Goal: Information Seeking & Learning: Learn about a topic

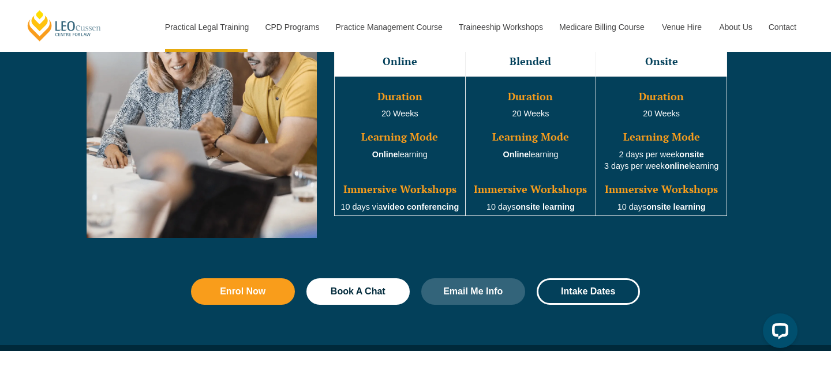
scroll to position [1110, 0]
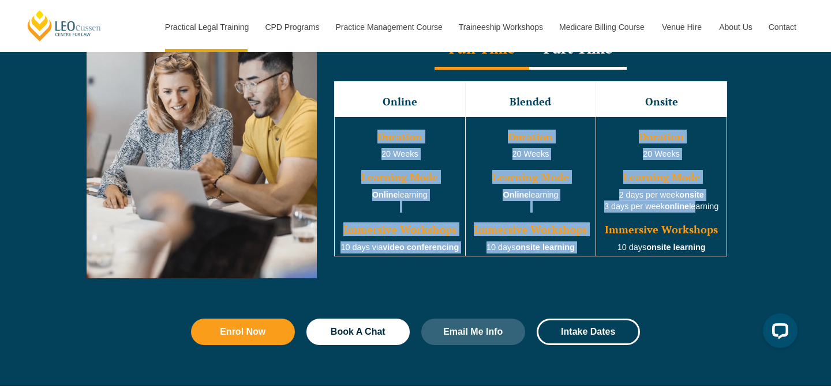
drag, startPoint x: 379, startPoint y: 138, endPoint x: 701, endPoint y: 215, distance: 330.8
click at [701, 215] on tr "Duration 20 Weeks Learning Mode Online learning Immersive Workshops 10 days via…" at bounding box center [531, 187] width 392 height 140
click at [617, 212] on td "Duration 20 Weeks Learning Mode 2 days per week onsite 3 days per week online l…" at bounding box center [661, 187] width 131 height 140
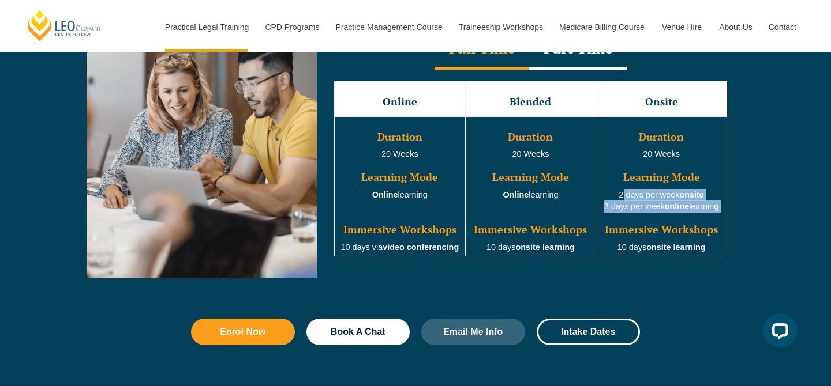
drag, startPoint x: 618, startPoint y: 201, endPoint x: 719, endPoint y: 219, distance: 102.6
click at [719, 219] on td "Duration 20 Weeks Learning Mode 2 days per week onsite 3 days per week online l…" at bounding box center [661, 187] width 131 height 140
click at [653, 226] on td "Duration 20 Weeks Learning Mode 2 days per week onsite 3 days per week online l…" at bounding box center [661, 187] width 131 height 140
drag, startPoint x: 571, startPoint y: 199, endPoint x: 485, endPoint y: 189, distance: 86.6
click at [485, 189] on td "Duration 20 Weeks Learning Mode Online learning Immersive Workshops 10 days ons…" at bounding box center [530, 187] width 131 height 140
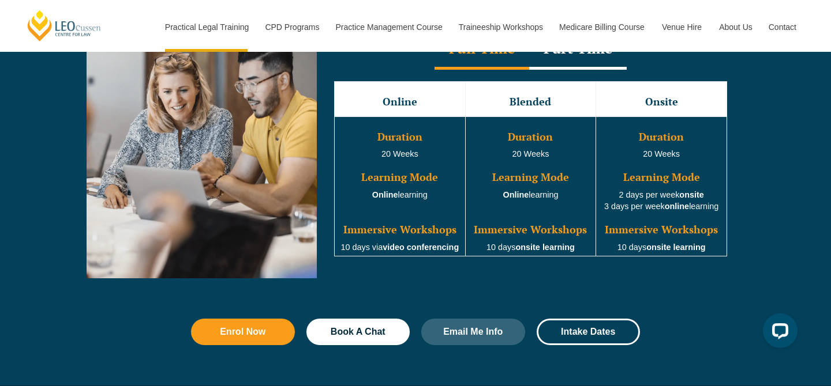
click at [478, 219] on td "Duration 20 Weeks Learning Mode Online learning Immersive Workshops 10 days ons…" at bounding box center [530, 187] width 131 height 140
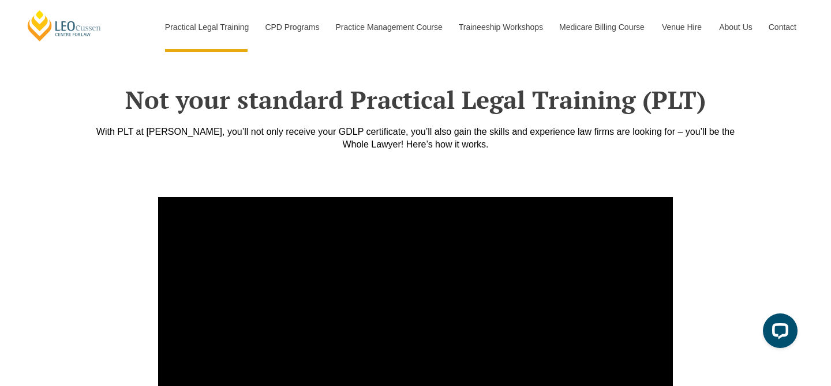
scroll to position [3993, 0]
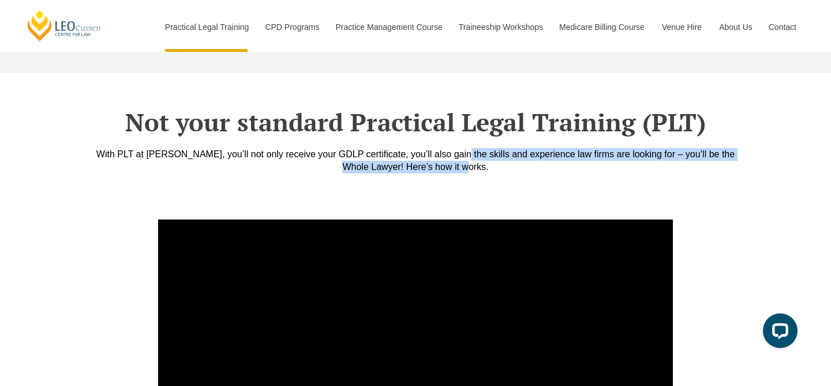
drag, startPoint x: 449, startPoint y: 117, endPoint x: 464, endPoint y: 131, distance: 20.8
click at [464, 148] on div "With PLT at [PERSON_NAME], you’ll not only receive your GDLP certificate, you’l…" at bounding box center [415, 160] width 657 height 25
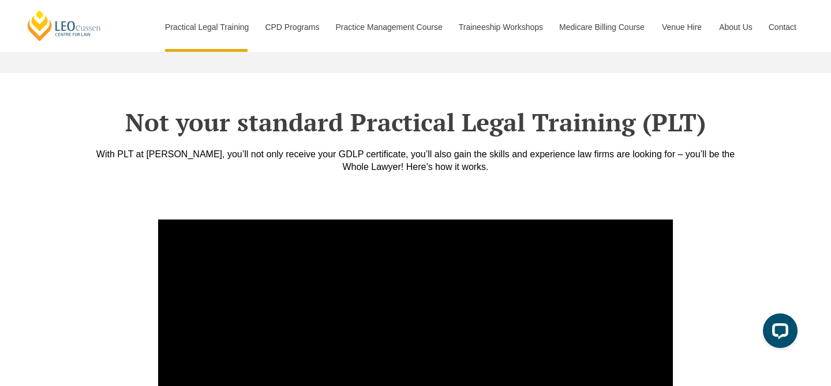
click at [477, 148] on div "With PLT at [PERSON_NAME], you’ll not only receive your GDLP certificate, you’l…" at bounding box center [415, 160] width 657 height 25
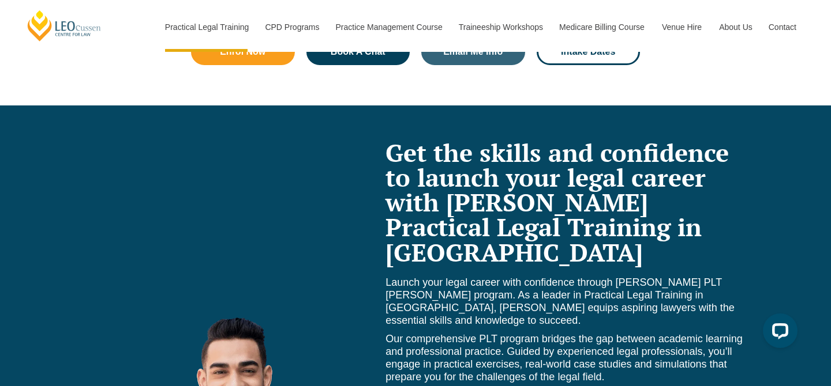
scroll to position [4801, 0]
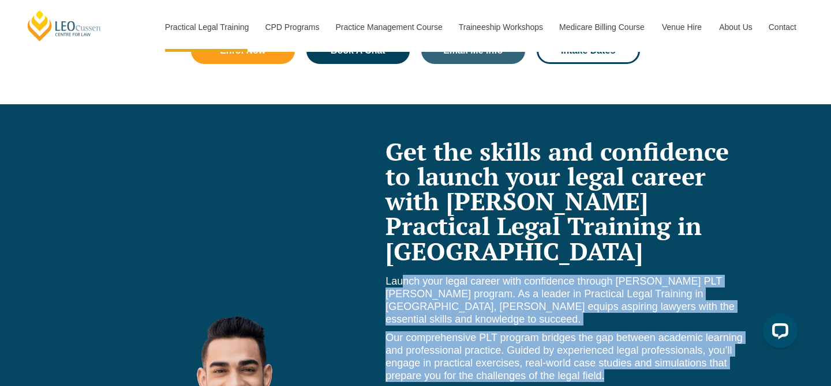
drag, startPoint x: 403, startPoint y: 216, endPoint x: 628, endPoint y: 328, distance: 251.7
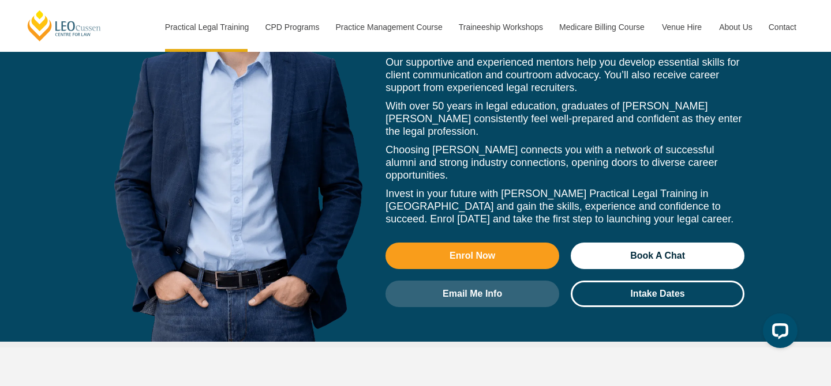
scroll to position [5445, 0]
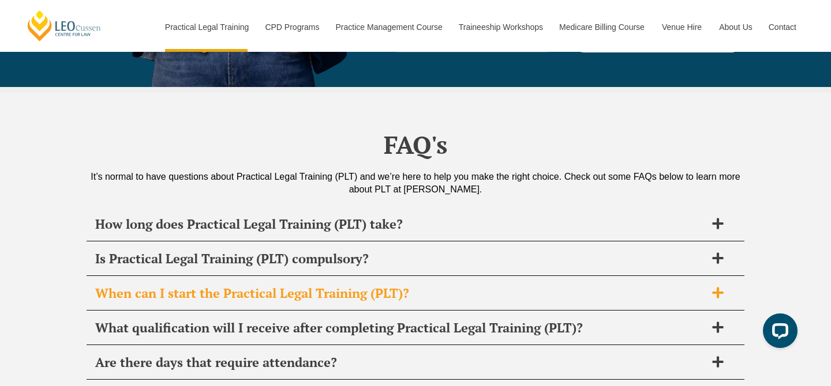
click at [548, 285] on h2 "When can I start the Practical Legal Training (PLT)?" at bounding box center [400, 293] width 610 height 16
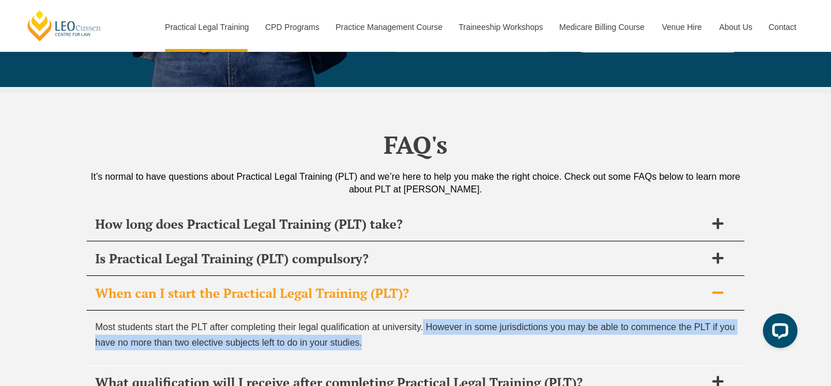
drag, startPoint x: 409, startPoint y: 252, endPoint x: 423, endPoint y: 245, distance: 15.7
click at [423, 320] on p "Most students start the PLT after completing their legal qualification at unive…" at bounding box center [415, 335] width 640 height 31
click at [423, 322] on span "Most students start the PLT after completing their legal qualification at unive…" at bounding box center [414, 334] width 639 height 25
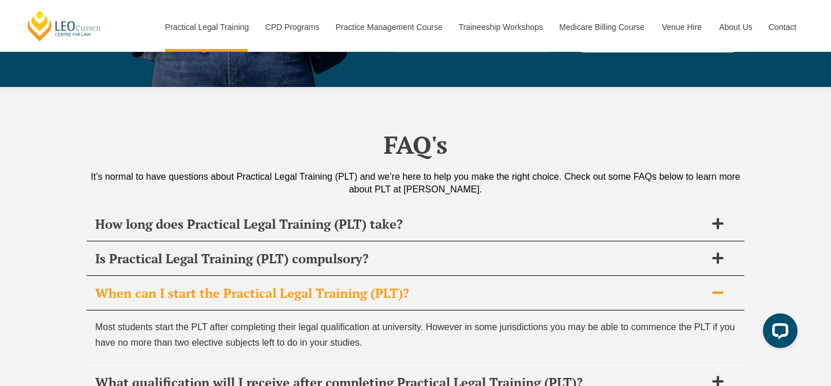
click at [451, 277] on div "When can I start the Practical Legal Training (PLT)?" at bounding box center [415, 294] width 657 height 34
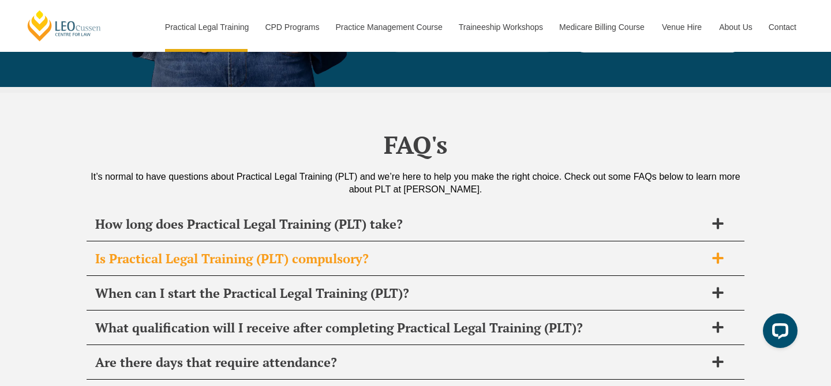
click at [462, 251] on h2 "Is Practical Legal Training (PLT) compulsory?" at bounding box center [400, 259] width 610 height 16
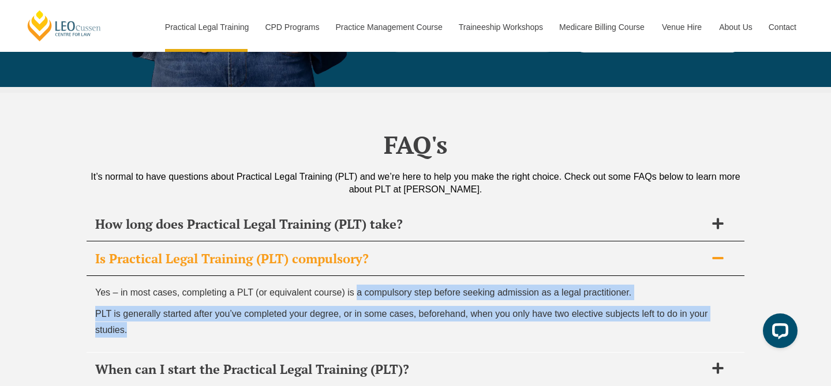
drag, startPoint x: 359, startPoint y: 202, endPoint x: 358, endPoint y: 252, distance: 50.2
click at [358, 276] on div "Yes – in most cases, completing a PLT (or equivalent course) is a compulsory st…" at bounding box center [415, 314] width 657 height 76
click at [358, 306] on p "PLT is generally started after you’ve completed your degree, or in some cases, …" at bounding box center [415, 321] width 640 height 31
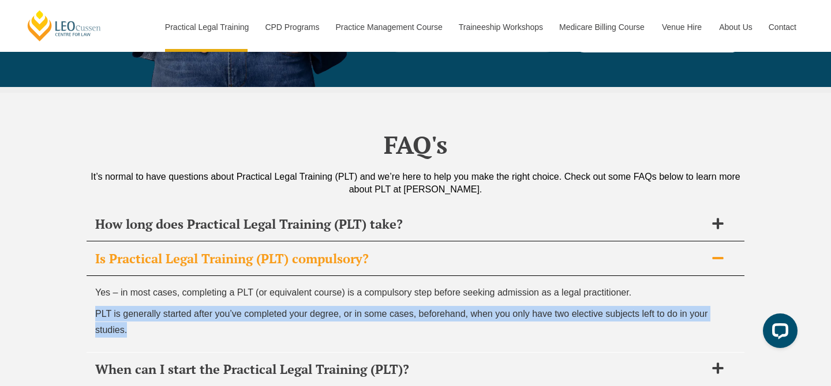
drag, startPoint x: 340, startPoint y: 252, endPoint x: 83, endPoint y: 228, distance: 258.4
drag, startPoint x: 83, startPoint y: 228, endPoint x: 145, endPoint y: 239, distance: 62.8
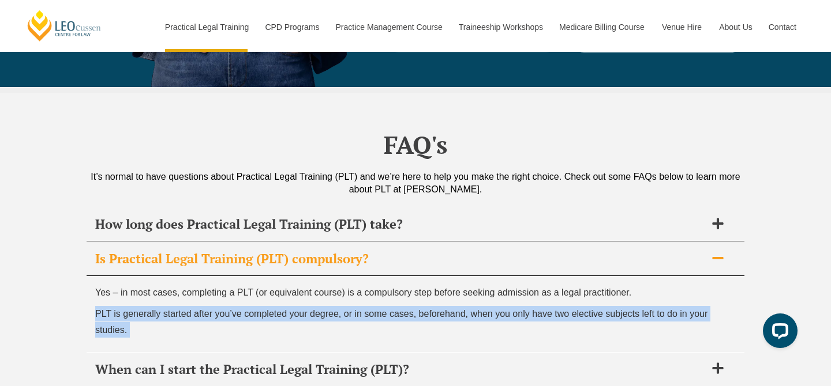
click at [145, 306] on p "PLT is generally started after you’ve completed your degree, or in some cases, …" at bounding box center [415, 321] width 640 height 31
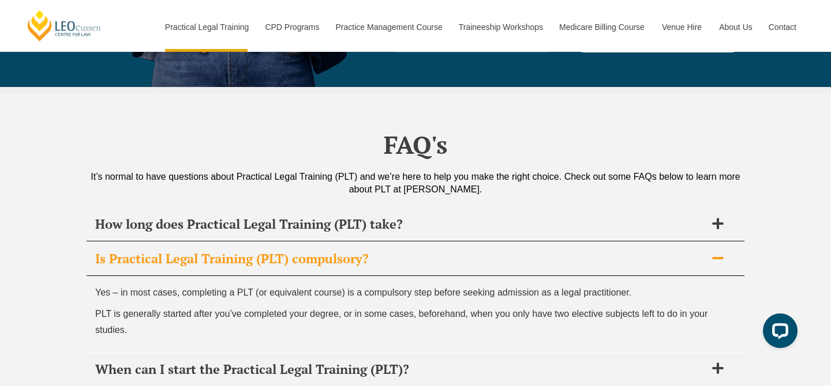
click at [276, 251] on h2 "Is Practical Legal Training (PLT) compulsory?" at bounding box center [400, 259] width 610 height 16
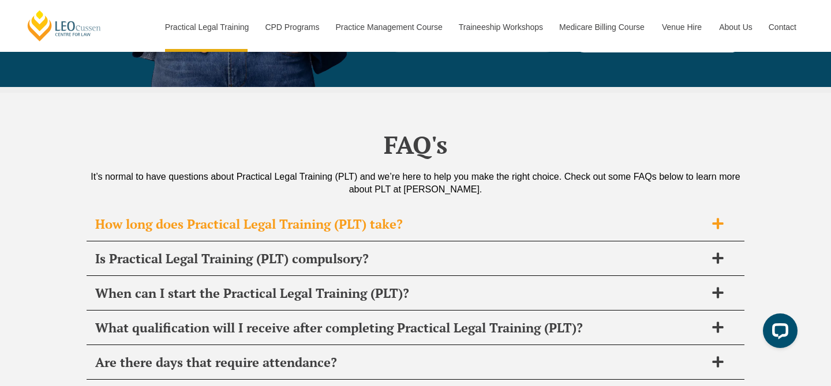
click at [328, 216] on h2 "How long does Practical Legal Training (PLT) take?" at bounding box center [400, 224] width 610 height 16
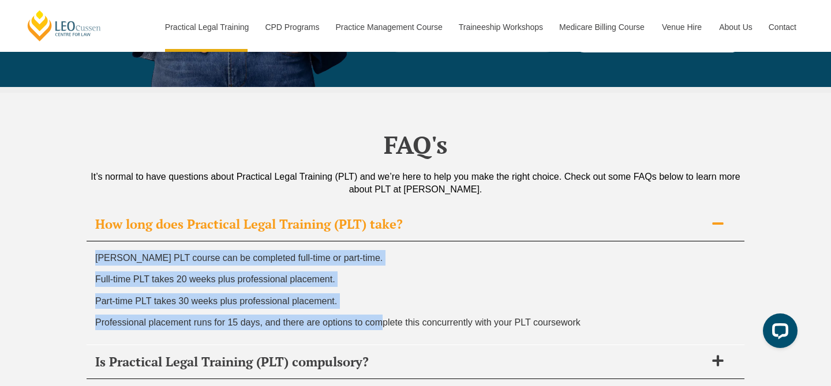
drag, startPoint x: 73, startPoint y: 178, endPoint x: 384, endPoint y: 235, distance: 316.5
click at [384, 318] on span "Professional placement runs for 15 days, and there are options to complete this…" at bounding box center [337, 323] width 485 height 10
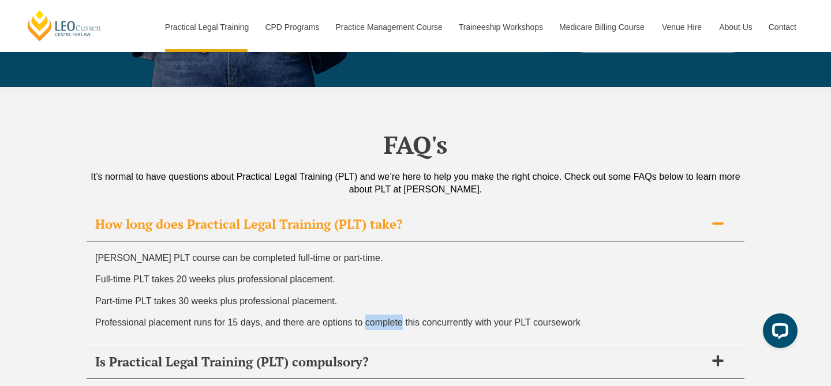
click at [384, 318] on span "Professional placement runs for 15 days, and there are options to complete this…" at bounding box center [337, 323] width 485 height 10
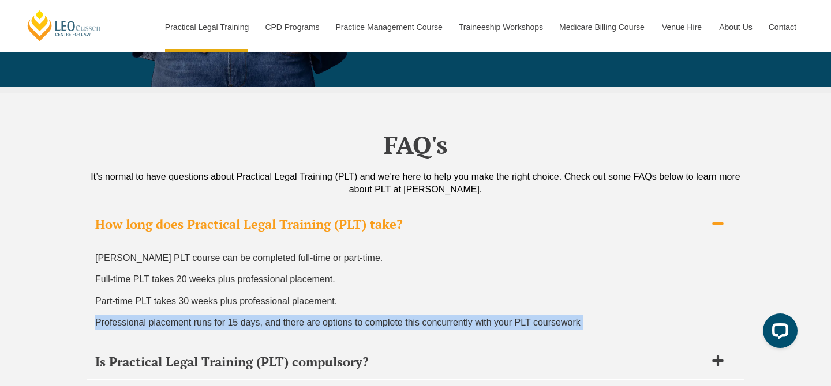
click at [384, 318] on span "Professional placement runs for 15 days, and there are options to complete this…" at bounding box center [337, 323] width 485 height 10
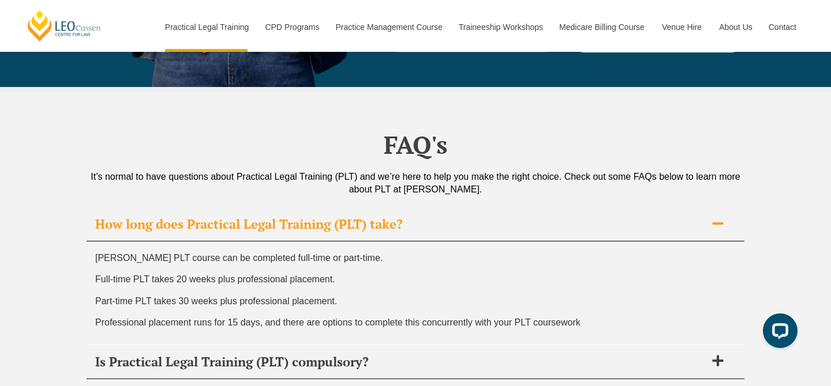
click at [352, 294] on p "Part-time PLT takes 30 weeks plus professional placement." at bounding box center [415, 302] width 640 height 16
click at [376, 294] on p "Part-time PLT takes 30 weeks plus professional placement." at bounding box center [415, 302] width 640 height 16
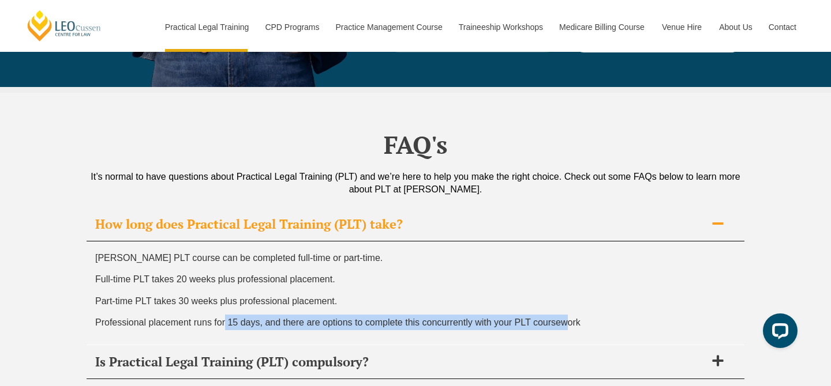
drag, startPoint x: 226, startPoint y: 238, endPoint x: 567, endPoint y: 241, distance: 340.9
click at [566, 318] on span "Professional placement runs for 15 days, and there are options to complete this…" at bounding box center [337, 323] width 485 height 10
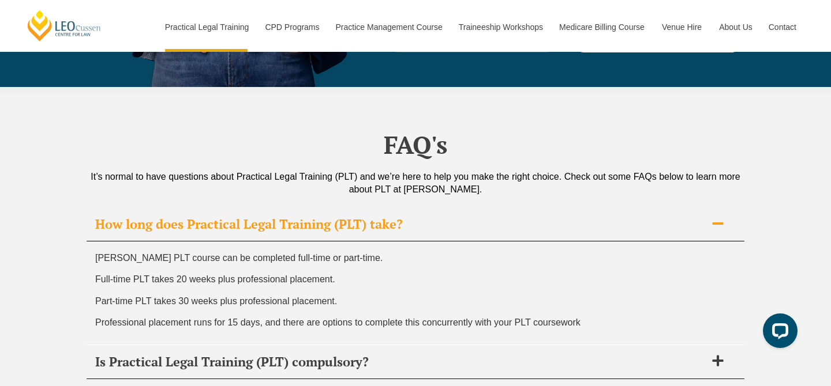
click at [588, 315] on p "Professional placement runs for 15 days, and there are options to complete this…" at bounding box center [415, 323] width 640 height 16
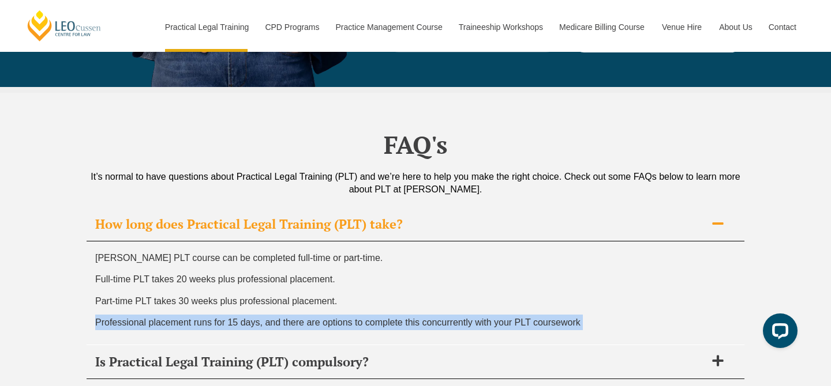
drag, startPoint x: 588, startPoint y: 240, endPoint x: 103, endPoint y: 233, distance: 485.1
click at [103, 315] on p "Professional placement runs for 15 days, and there are options to complete this…" at bounding box center [415, 323] width 640 height 16
click at [469, 318] on span "Professional placement runs for 15 days, and there are options to complete this…" at bounding box center [337, 323] width 485 height 10
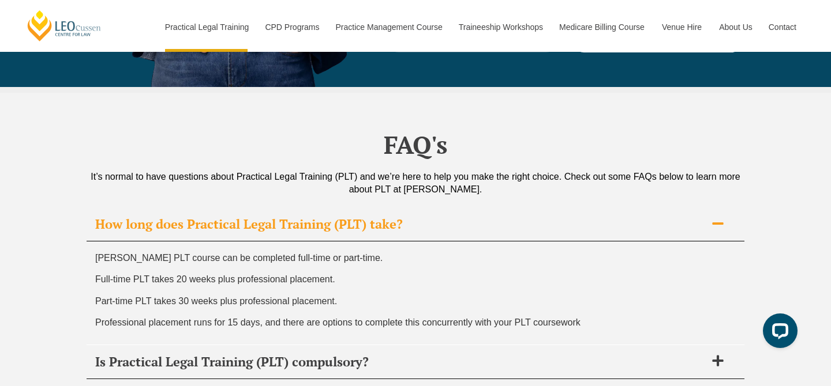
click at [483, 216] on h2 "How long does Practical Legal Training (PLT) take?" at bounding box center [400, 224] width 610 height 16
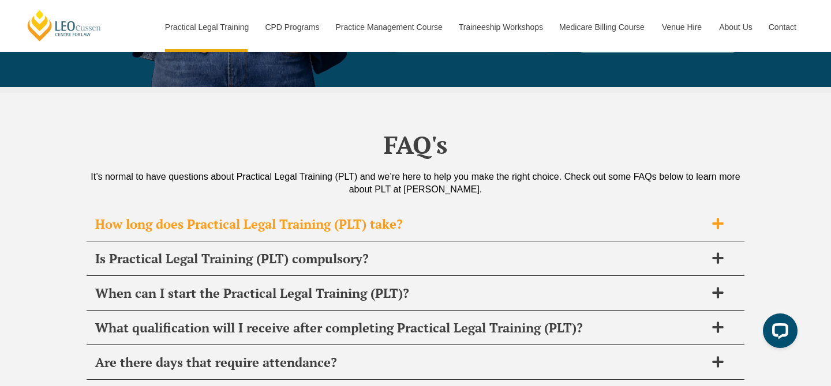
click at [483, 216] on h2 "How long does Practical Legal Training (PLT) take?" at bounding box center [400, 224] width 610 height 16
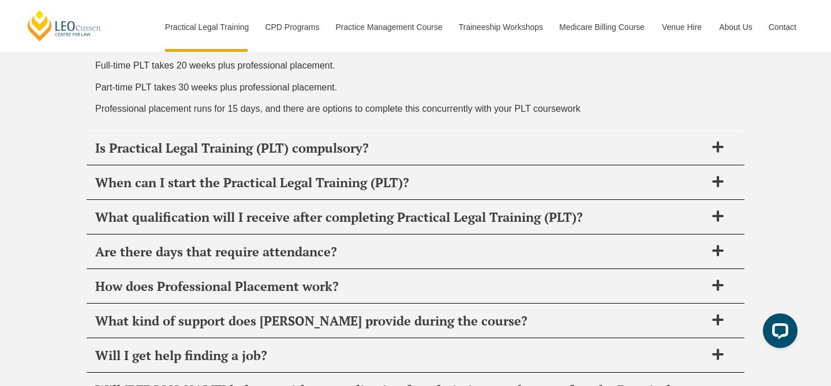
scroll to position [5679, 0]
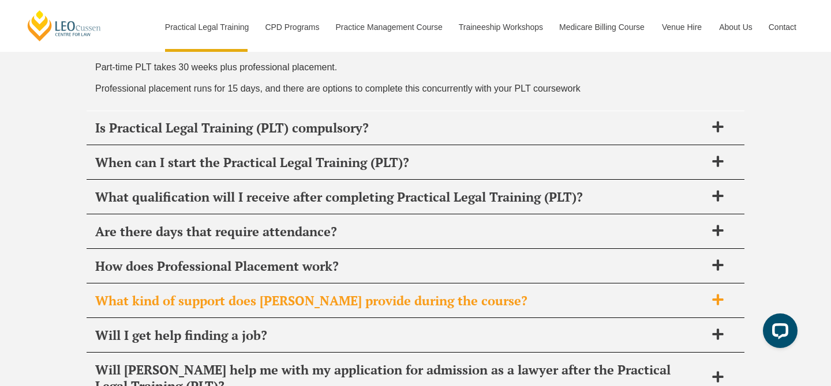
click at [422, 293] on h2 "What kind of support does [PERSON_NAME] provide during the course?" at bounding box center [400, 301] width 610 height 16
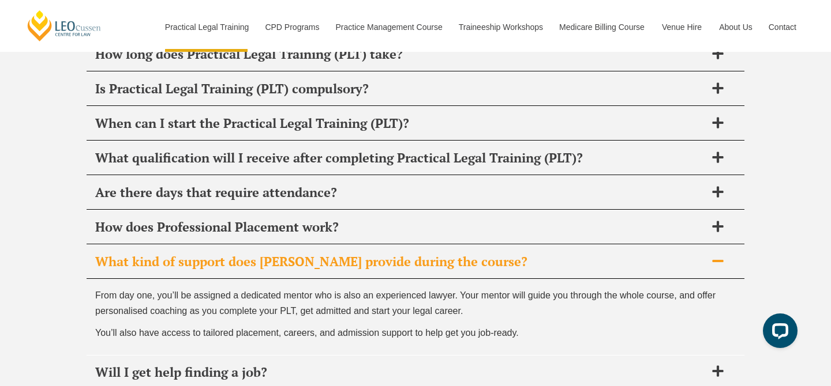
scroll to position [5608, 0]
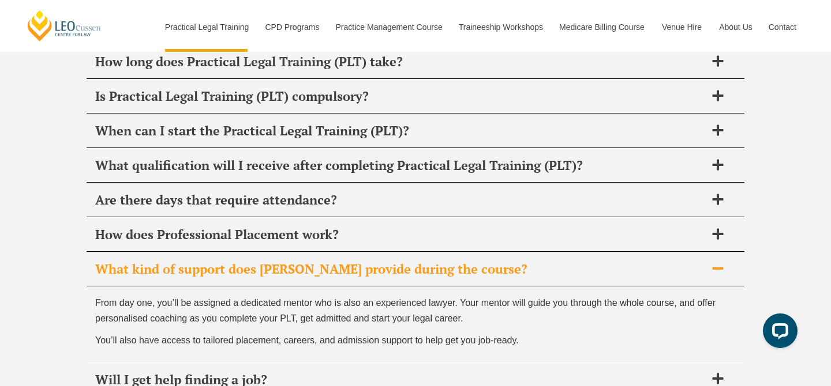
click at [435, 253] on div "What kind of support does [PERSON_NAME] provide during the course?" at bounding box center [415, 270] width 657 height 34
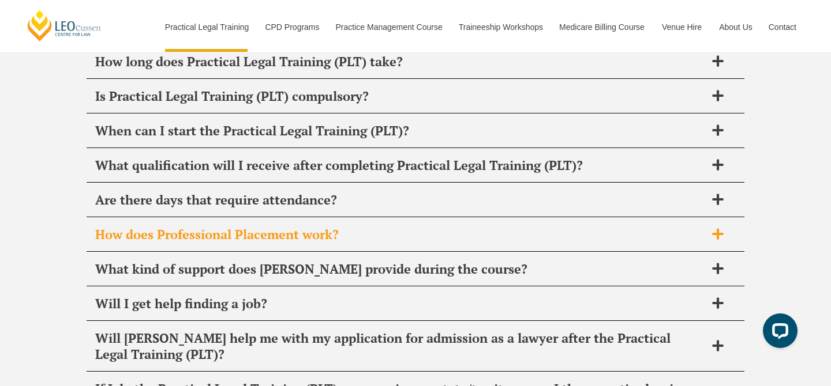
click at [453, 227] on h2 "How does Professional Placement work?" at bounding box center [400, 235] width 610 height 16
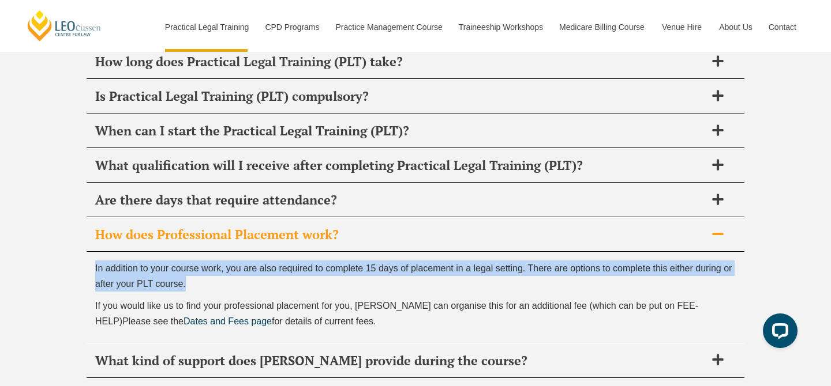
drag, startPoint x: 427, startPoint y: 172, endPoint x: 428, endPoint y: 194, distance: 22.5
click at [428, 252] on div "In addition to your course work, you are also required to complete 15 days of p…" at bounding box center [415, 298] width 657 height 92
click at [428, 261] on p "In addition to your course work, you are also required to complete 15 days of p…" at bounding box center [415, 276] width 640 height 31
drag, startPoint x: 372, startPoint y: 211, endPoint x: 374, endPoint y: 236, distance: 25.5
click at [374, 252] on div "In addition to your course work, you are also required to complete 15 days of p…" at bounding box center [415, 298] width 657 height 92
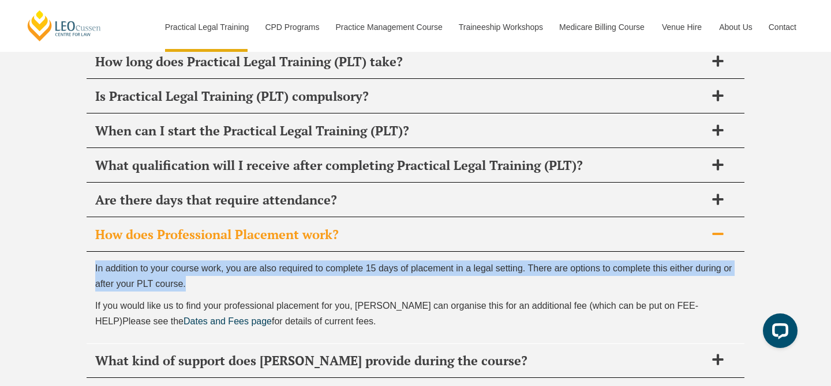
click at [374, 298] on p "If you would like us to find your professional placement for you, Leo Cussen ca…" at bounding box center [415, 313] width 640 height 31
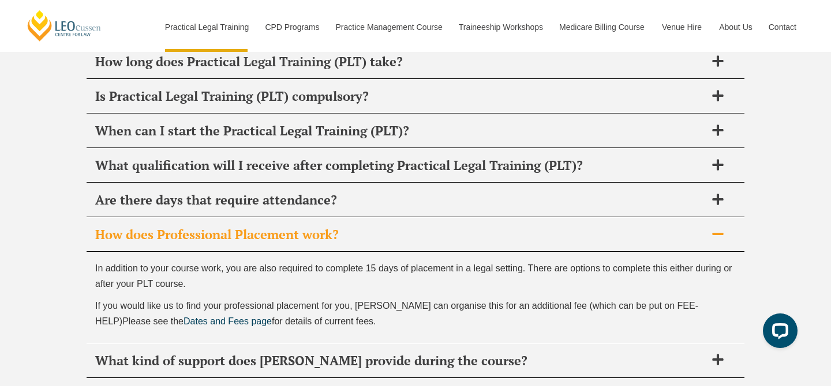
click at [420, 218] on div "How does Professional Placement work?" at bounding box center [415, 235] width 657 height 34
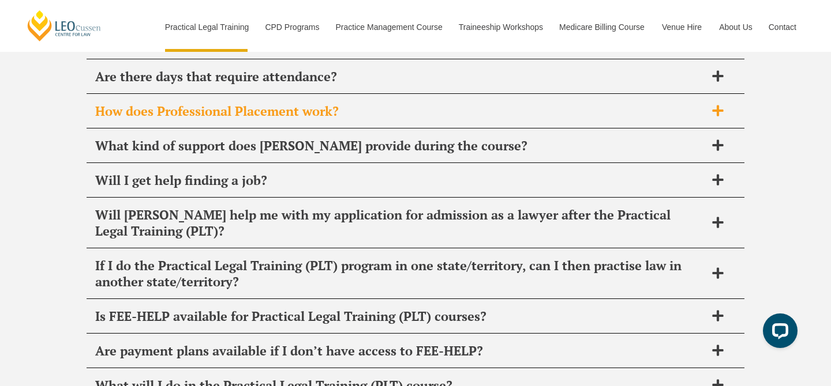
scroll to position [5741, 0]
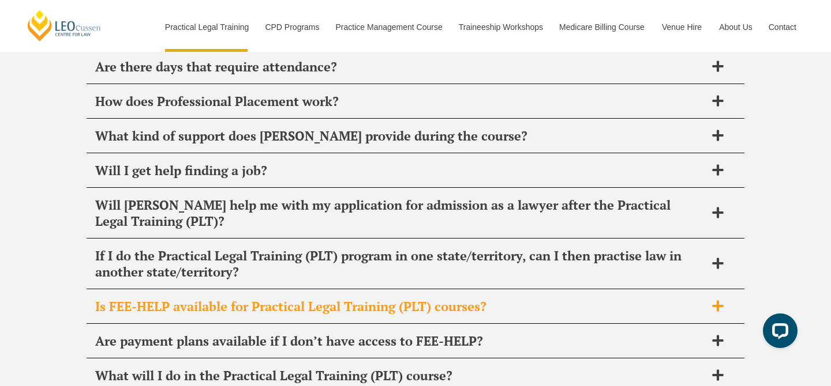
click at [370, 290] on div "Is FEE-HELP available for Practical Legal Training (PLT) courses?" at bounding box center [415, 307] width 657 height 34
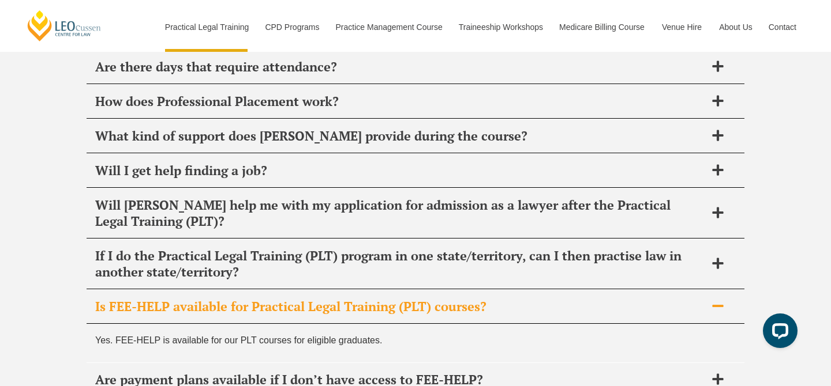
click at [371, 290] on div "Is FEE-HELP available for Practical Legal Training (PLT) courses?" at bounding box center [415, 307] width 657 height 34
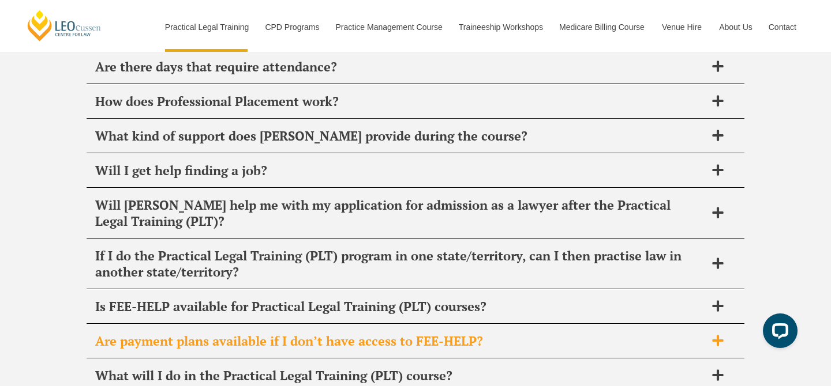
click at [360, 333] on h2 "Are payment plans available if I don’t have access to FEE-HELP?" at bounding box center [400, 341] width 610 height 16
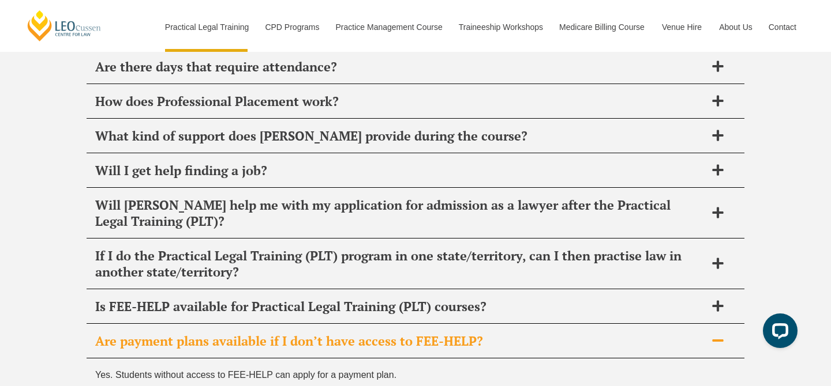
click at [368, 333] on h2 "Are payment plans available if I don’t have access to FEE-HELP?" at bounding box center [400, 341] width 610 height 16
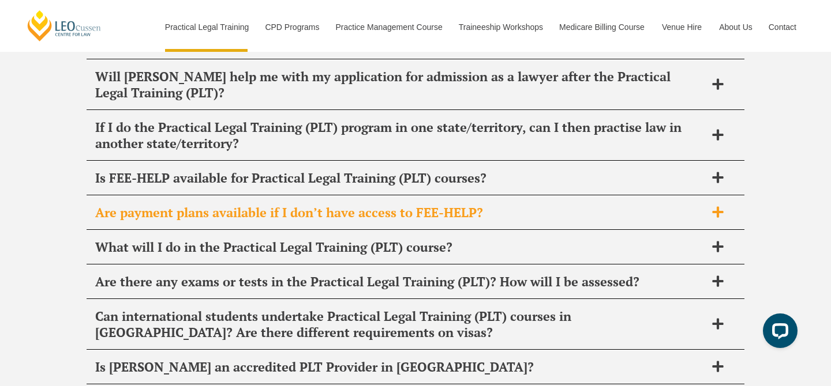
scroll to position [5869, 0]
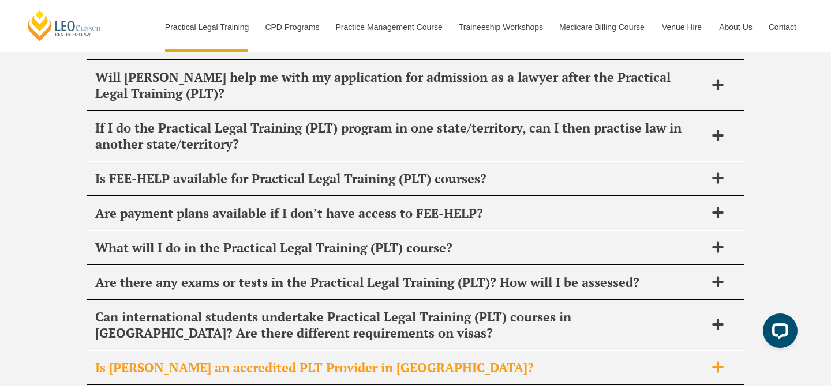
click at [370, 351] on div "Is [PERSON_NAME] an accredited PLT Provider in [GEOGRAPHIC_DATA]?" at bounding box center [415, 368] width 657 height 34
click at [435, 360] on h2 "Is [PERSON_NAME] an accredited PLT Provider in [GEOGRAPHIC_DATA]?" at bounding box center [400, 368] width 610 height 16
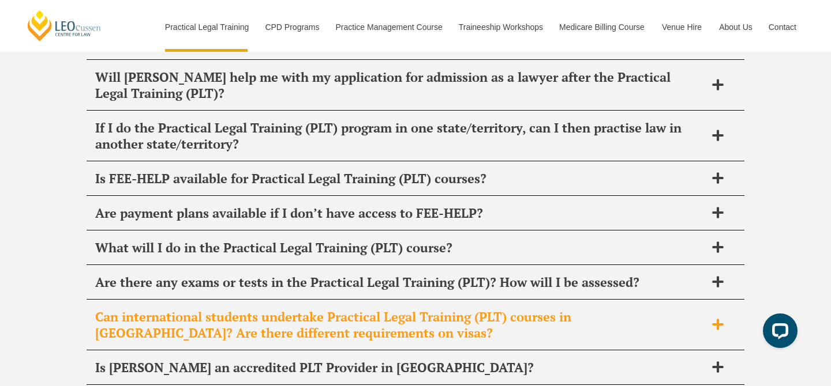
click at [469, 309] on h2 "Can international students undertake Practical Legal Training (PLT) courses in …" at bounding box center [400, 325] width 610 height 32
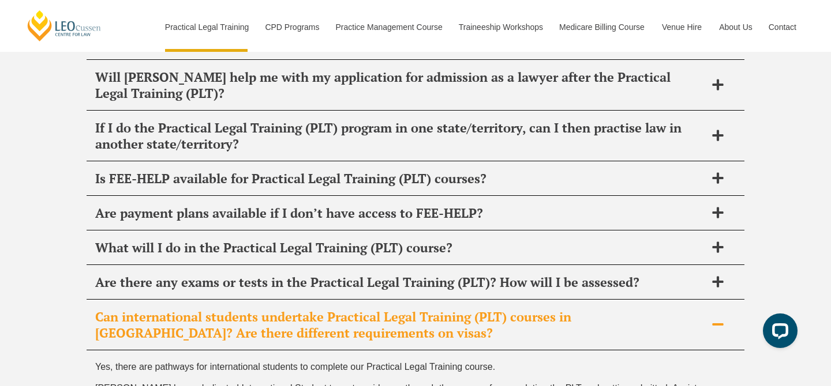
click at [414, 309] on h2 "Can international students undertake Practical Legal Training (PLT) courses in …" at bounding box center [400, 325] width 610 height 32
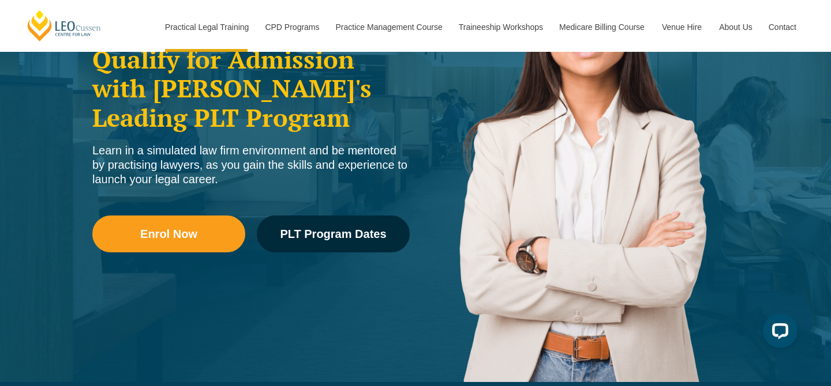
scroll to position [137, 0]
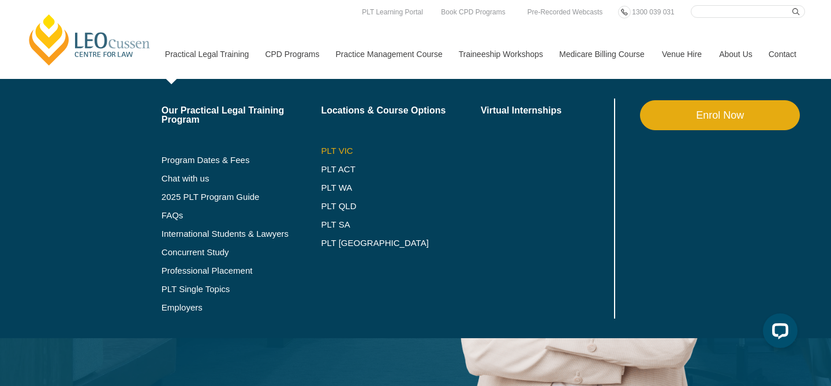
click at [328, 151] on link "PLT VIC" at bounding box center [401, 150] width 160 height 9
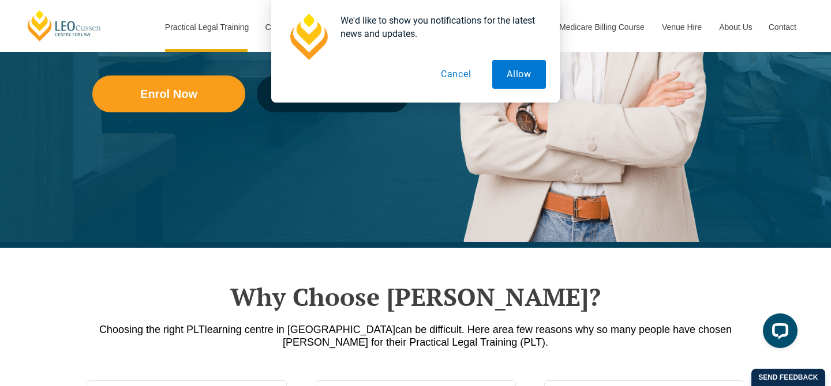
click at [457, 74] on button "Cancel" at bounding box center [455, 74] width 59 height 29
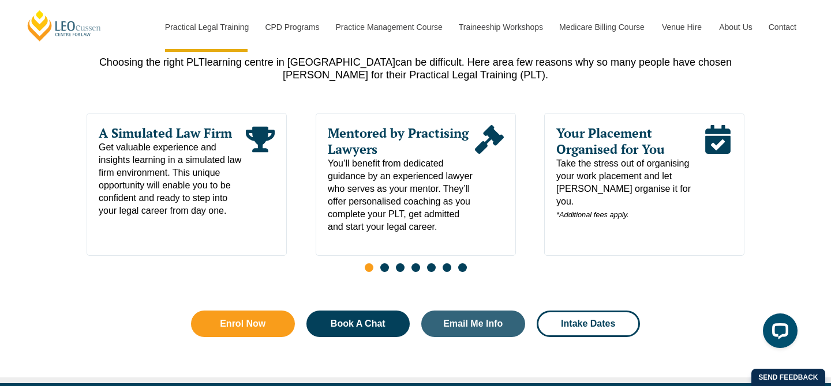
scroll to position [596, 0]
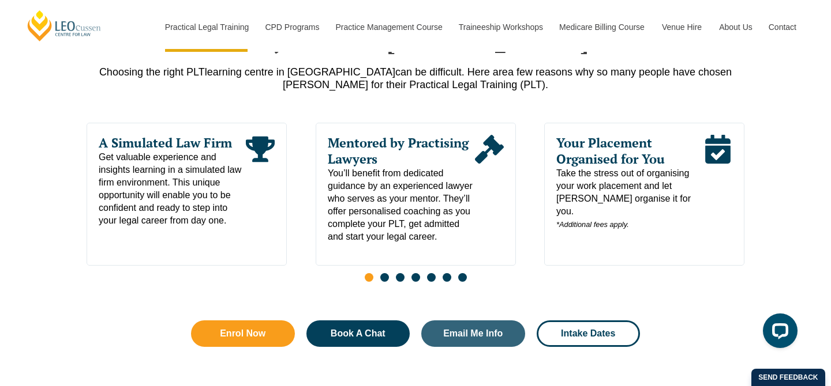
click at [386, 280] on span "Go to slide 2" at bounding box center [384, 277] width 9 height 9
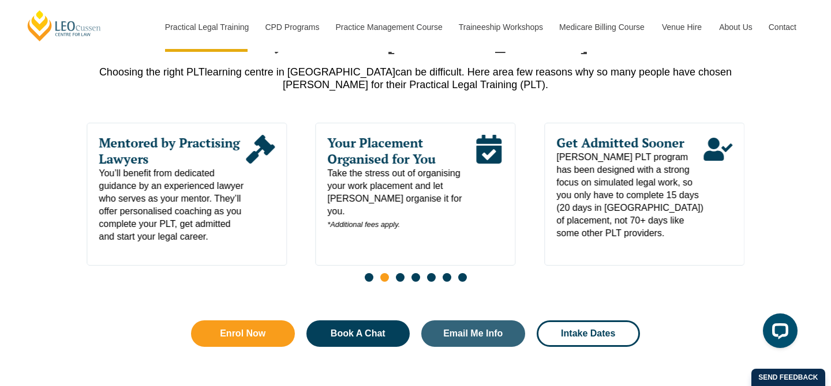
click at [400, 282] on span "Go to slide 3" at bounding box center [400, 277] width 9 height 9
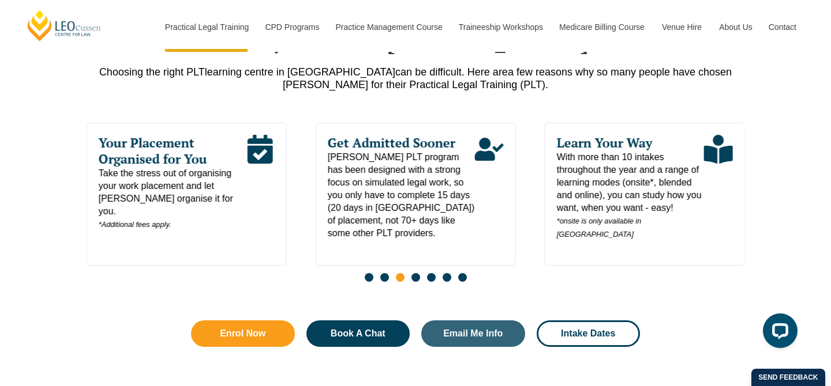
click at [415, 282] on span "Go to slide 4" at bounding box center [415, 277] width 9 height 9
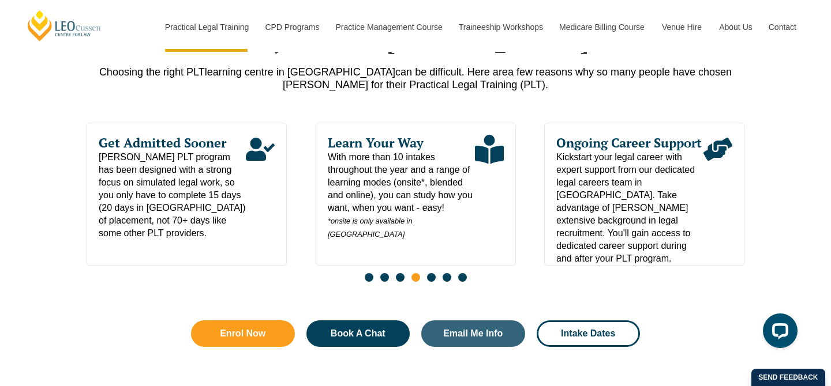
click at [429, 282] on span "Go to slide 5" at bounding box center [431, 277] width 9 height 9
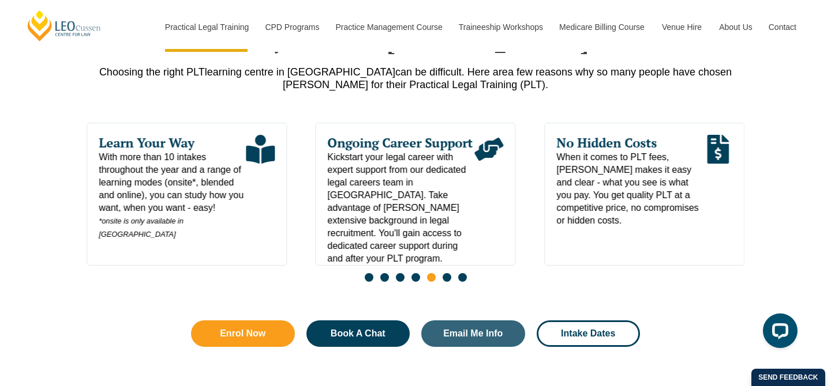
click at [445, 282] on span "Go to slide 6" at bounding box center [446, 277] width 9 height 9
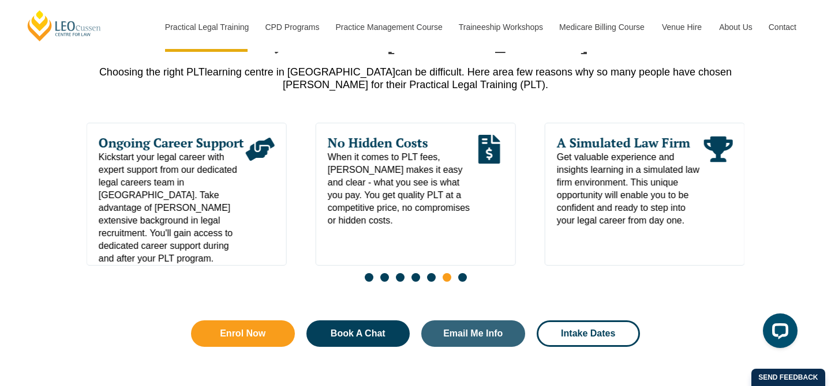
click at [462, 282] on span "Go to slide 7" at bounding box center [462, 277] width 9 height 9
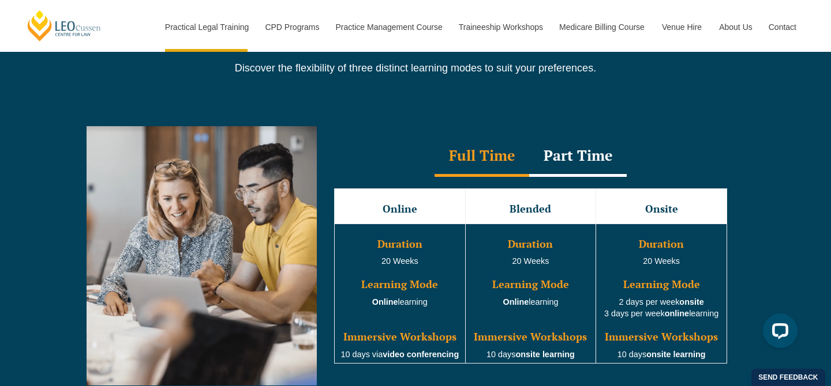
scroll to position [1025, 0]
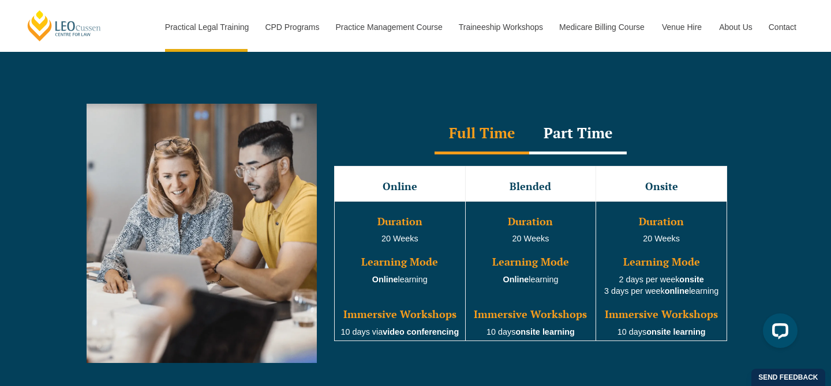
click at [392, 238] on span "20 Weeks" at bounding box center [399, 238] width 37 height 9
click at [397, 228] on span "Duration" at bounding box center [399, 222] width 45 height 14
click at [579, 140] on div "Part Time" at bounding box center [577, 134] width 97 height 40
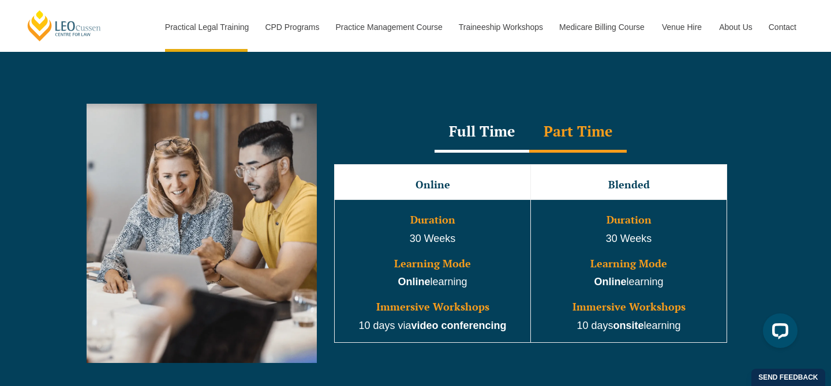
click at [481, 134] on div "Full Time" at bounding box center [481, 132] width 95 height 40
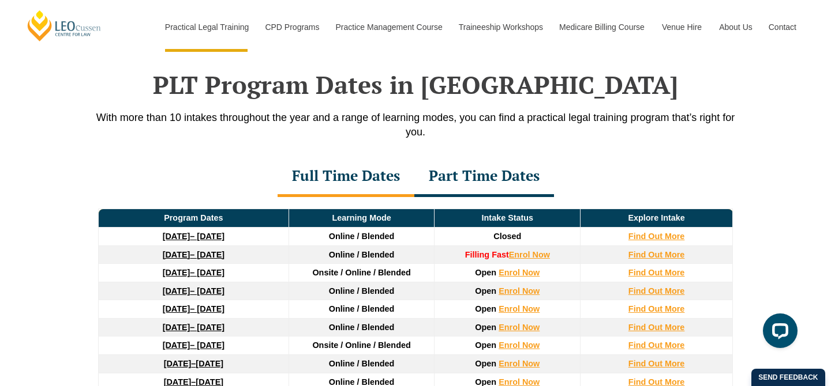
scroll to position [1493, 0]
